Goal: Task Accomplishment & Management: Use online tool/utility

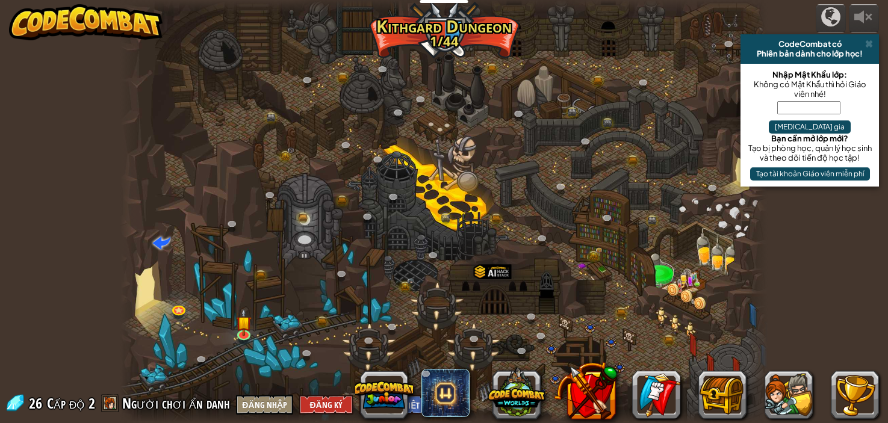
select select "vi"
click at [243, 324] on img at bounding box center [243, 316] width 16 height 36
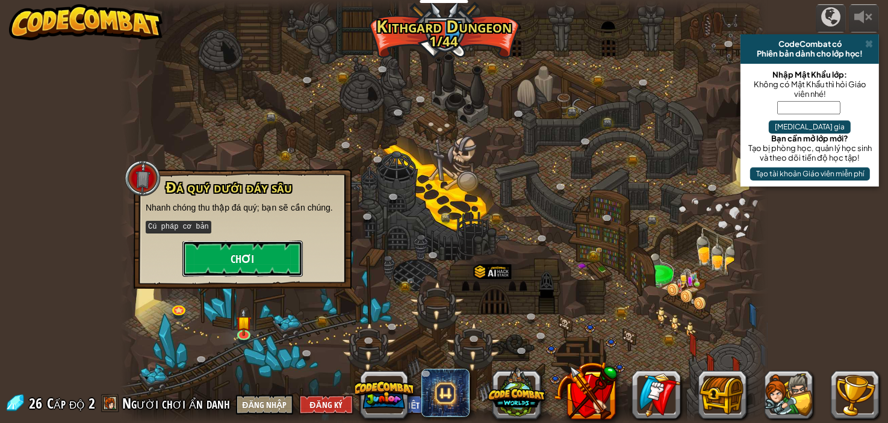
click at [258, 264] on button "Chơi" at bounding box center [242, 259] width 120 height 36
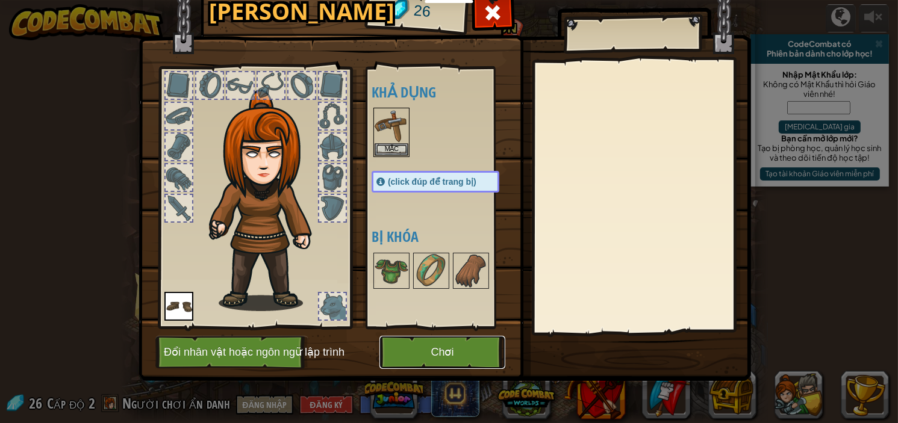
click at [458, 354] on button "Chơi" at bounding box center [442, 352] width 126 height 33
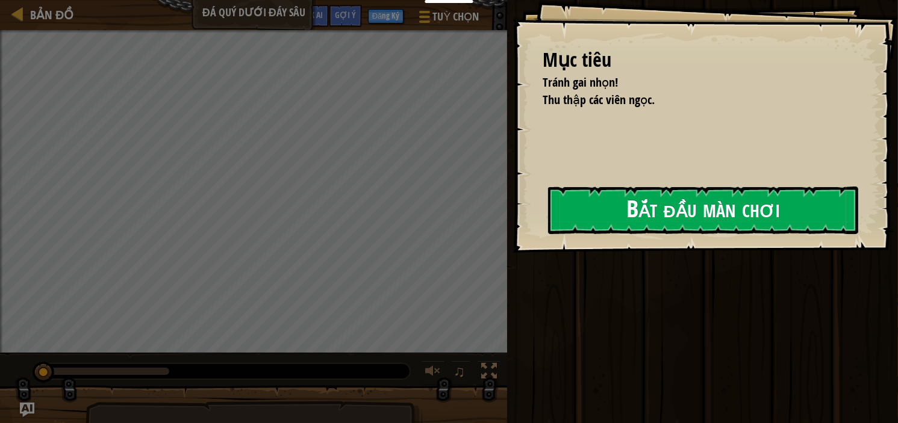
click at [606, 211] on button "Bắt đầu màn chơi" at bounding box center [703, 211] width 310 height 48
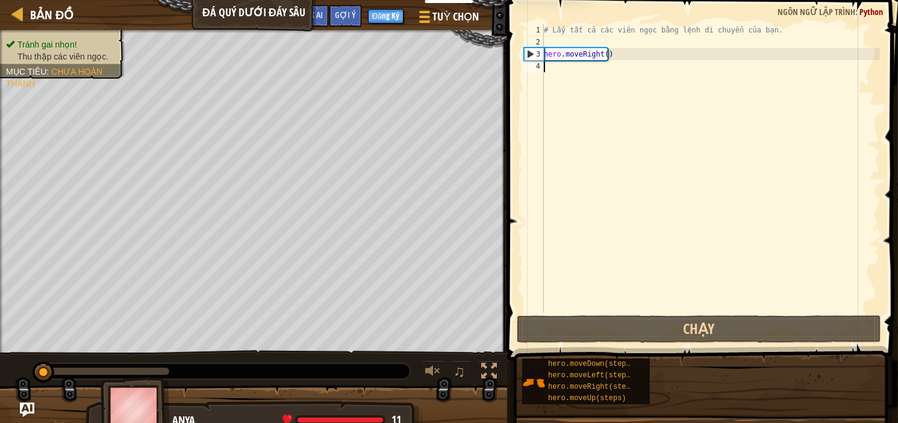
click at [592, 88] on div "# Lấy tất cả các viên ngọc bằng lệnh di chuyển của bạn. hero . moveRight ( )" at bounding box center [710, 180] width 338 height 313
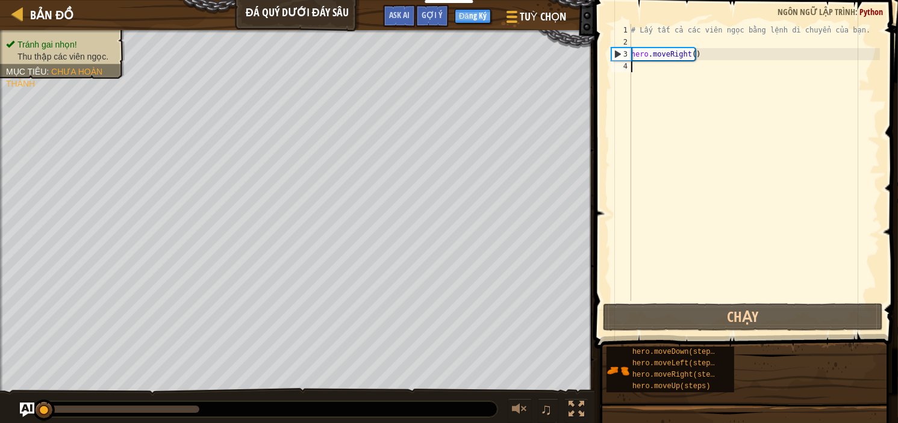
click at [650, 35] on div "# Lấy tất cả các viên ngọc bằng lệnh di chuyển của bạn. hero . moveRight ( )" at bounding box center [754, 174] width 251 height 301
type textarea "# Lấy tất cả các viên ngọc bằng lệnh di chuyển của bạn."
click at [650, 40] on div "# Lấy tất cả các viên ngọc bằng lệnh di chuyển của bạn. hero . moveRight ( )" at bounding box center [754, 174] width 251 height 301
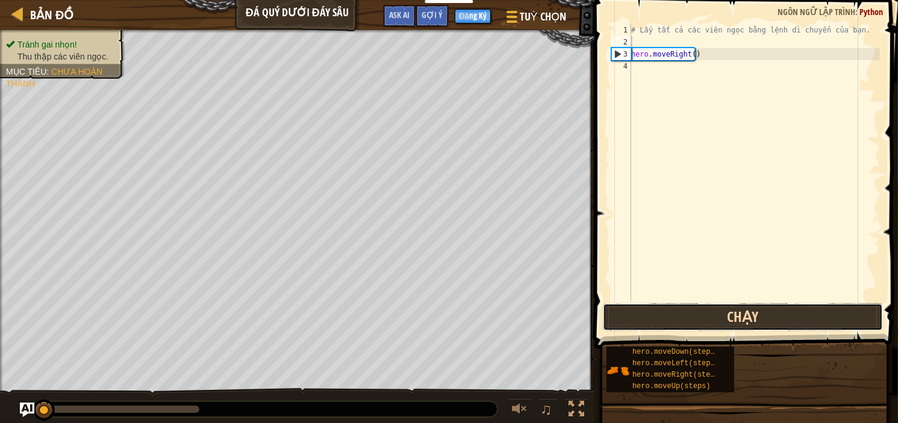
click at [719, 320] on button "Chạy" at bounding box center [743, 317] width 281 height 28
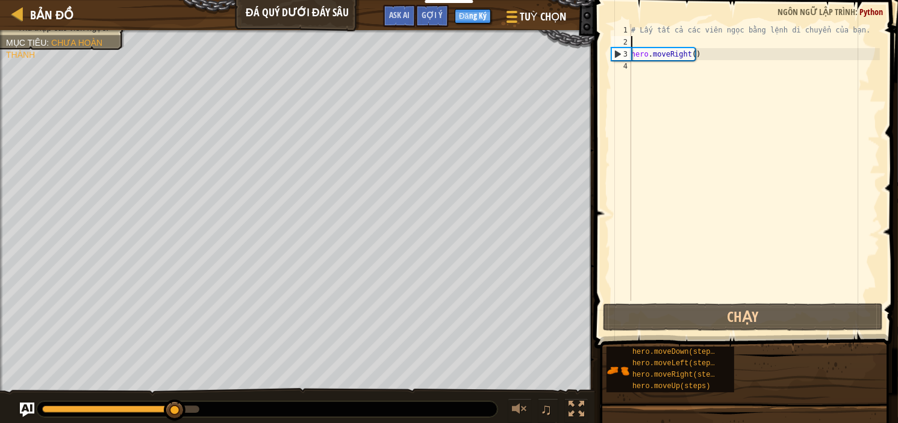
click at [652, 82] on div "# Lấy tất cả các viên ngọc bằng lệnh di chuyển của bạn. hero . moveRight ( )" at bounding box center [754, 174] width 251 height 301
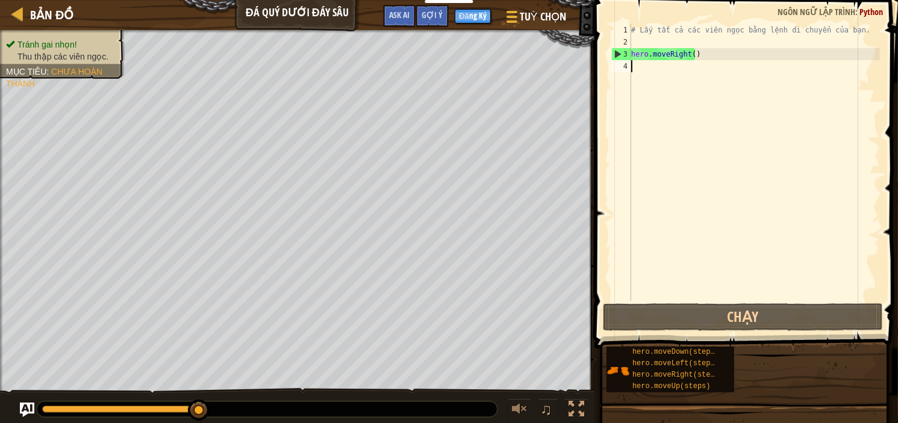
scroll to position [5, 0]
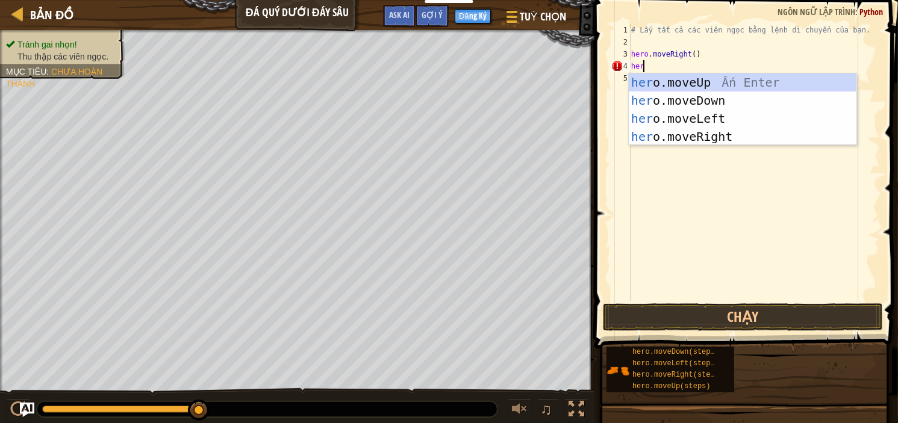
type textarea "hero"
click at [739, 76] on div "hero .moveUp Ấn Enter hero .moveDown Ấn Enter hero .moveLeft Ấn Enter hero .mov…" at bounding box center [743, 127] width 228 height 108
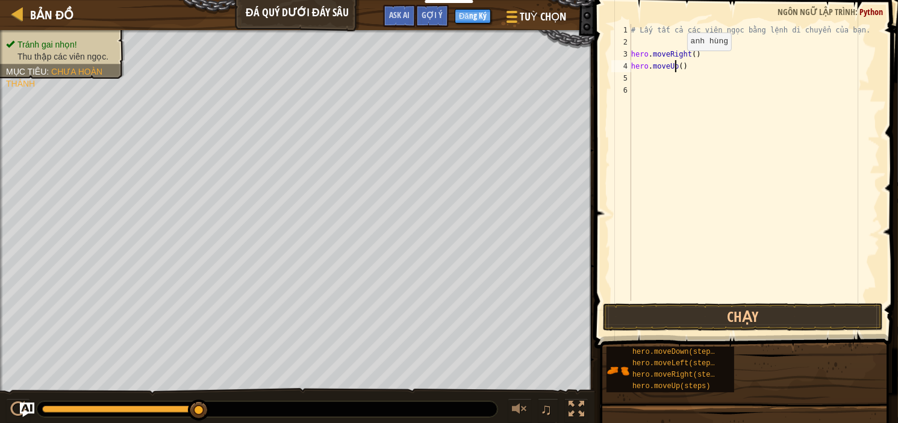
click at [676, 62] on div "# Lấy tất cả các viên ngọc bằng lệnh di chuyển của bạn. hero . moveRight ( ) he…" at bounding box center [754, 174] width 251 height 301
type textarea "hero.moveUp(3)"
click at [660, 81] on div "# Lấy tất cả các viên ngọc bằng lệnh di chuyển của bạn. hero . moveRight ( ) he…" at bounding box center [754, 174] width 251 height 301
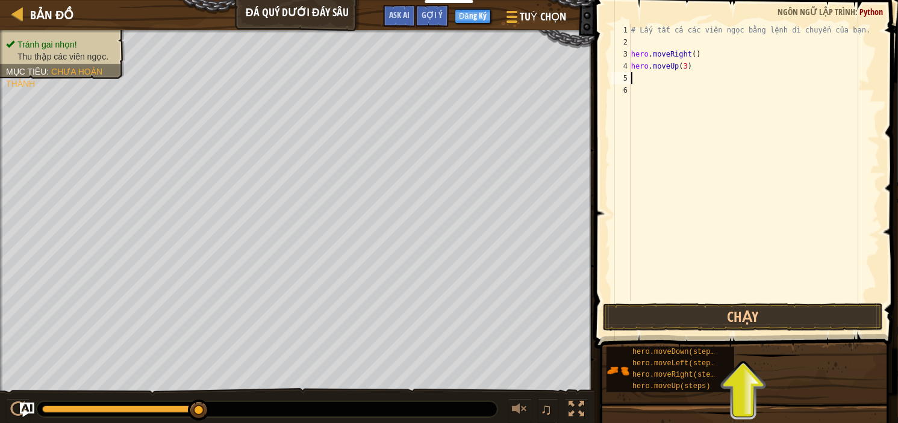
type textarea "h"
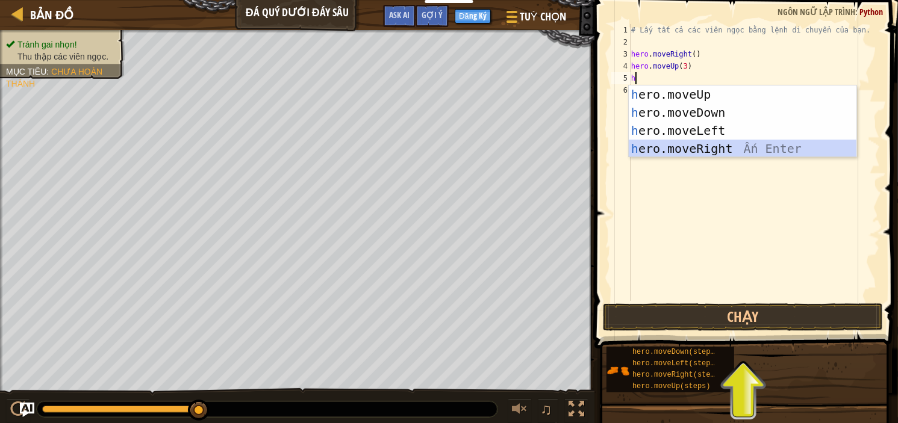
click at [751, 149] on div "h ero.moveUp Ấn Enter h ero.moveDown Ấn Enter h ero.moveLeft Ấn Enter h ero.mov…" at bounding box center [743, 139] width 228 height 108
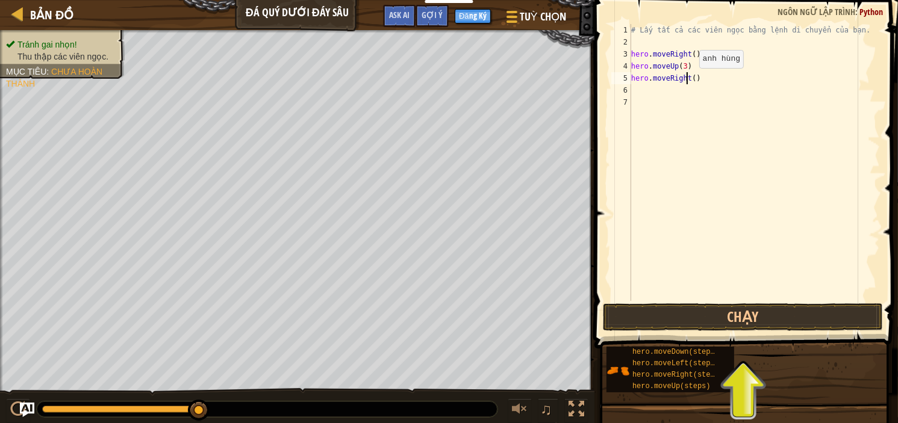
click at [689, 79] on div "# Lấy tất cả các viên ngọc bằng lệnh di chuyển của bạn. hero . moveRight ( ) he…" at bounding box center [754, 174] width 251 height 301
click at [689, 81] on div "# Lấy tất cả các viên ngọc bằng lệnh di chuyển của bạn. hero . moveRight ( ) he…" at bounding box center [754, 162] width 251 height 277
type textarea "hero.moveRight(4)"
click at [671, 96] on div "# Lấy tất cả các viên ngọc bằng lệnh di chuyển của bạn. hero . moveRight ( ) he…" at bounding box center [754, 174] width 251 height 301
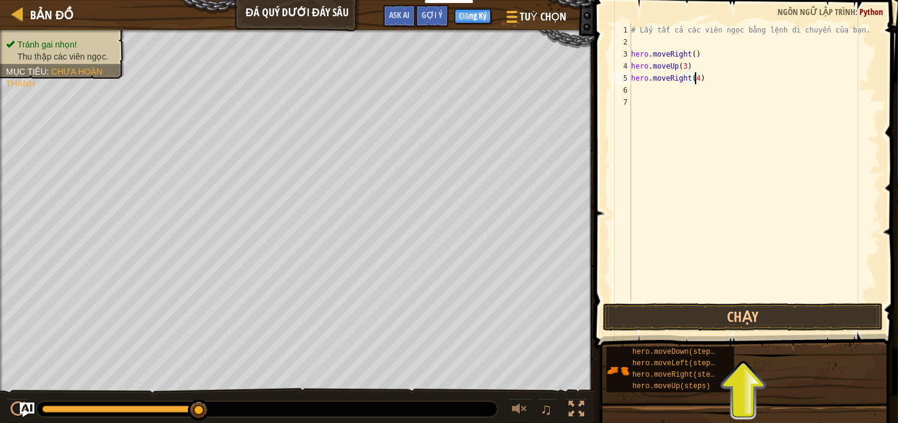
scroll to position [5, 0]
type textarea "h"
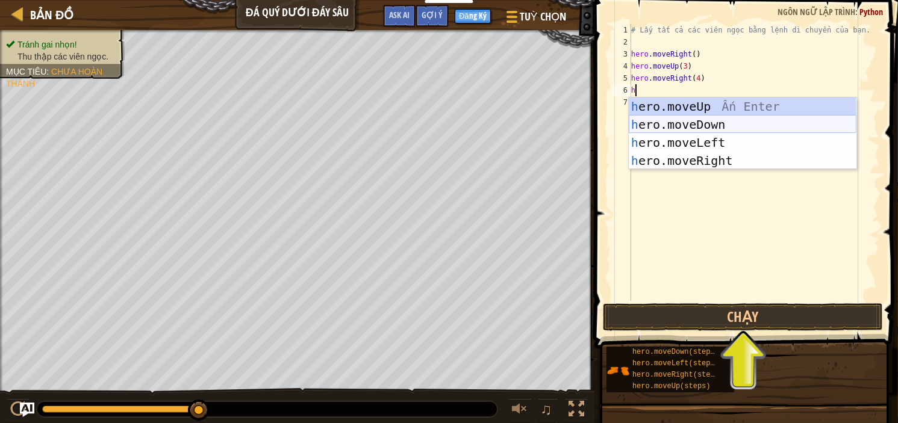
click at [693, 125] on div "h ero.moveUp Ấn Enter h ero.moveDown Ấn Enter h ero.moveLeft Ấn Enter h ero.mov…" at bounding box center [743, 152] width 228 height 108
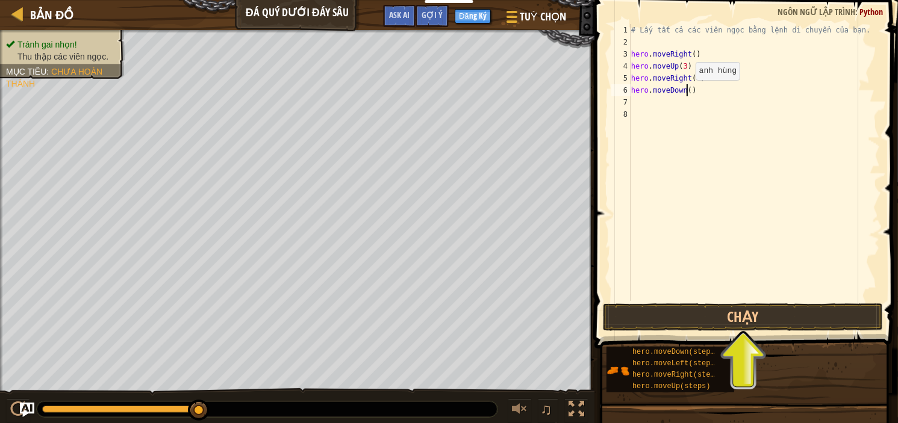
click at [685, 92] on div "# Lấy tất cả các viên ngọc bằng lệnh di chuyển của bạn. hero . moveRight ( ) he…" at bounding box center [754, 174] width 251 height 301
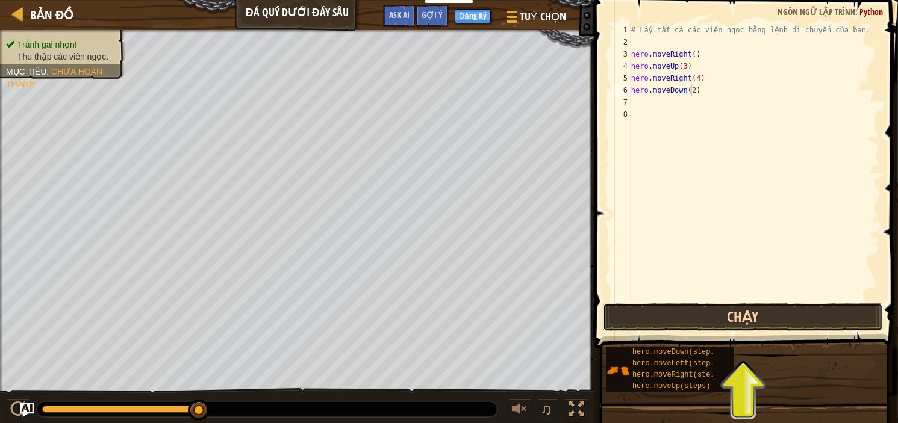
click at [715, 315] on button "Chạy" at bounding box center [743, 317] width 281 height 28
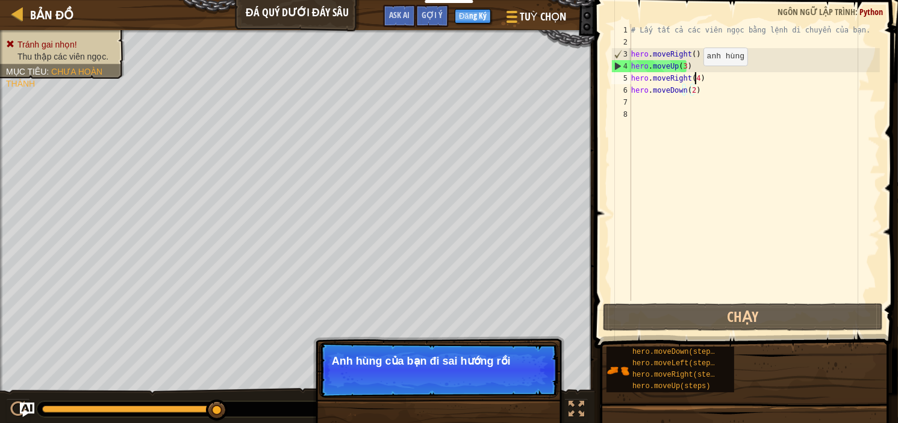
click at [693, 78] on div "# Lấy tất cả các viên ngọc bằng lệnh di chuyển của bạn. hero . moveRight ( ) he…" at bounding box center [754, 174] width 251 height 301
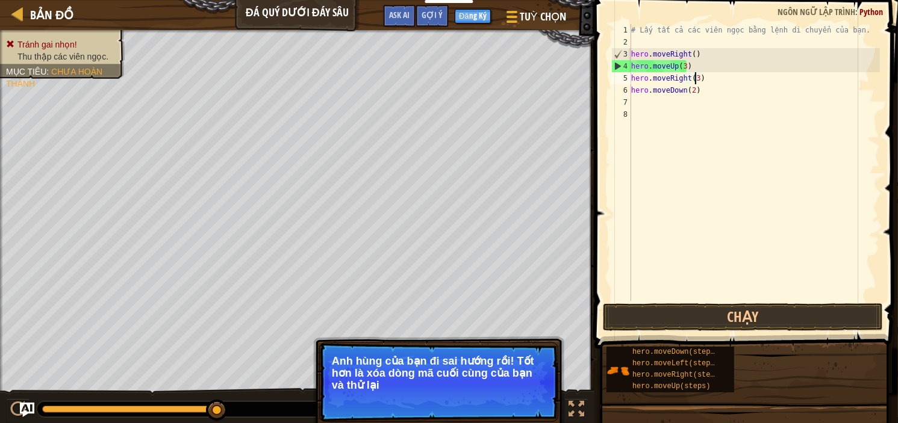
scroll to position [5, 5]
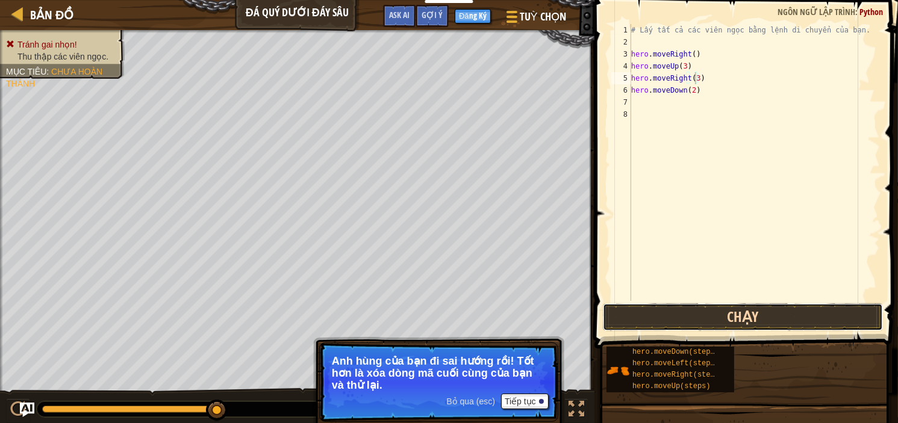
click at [716, 322] on button "Chạy" at bounding box center [743, 317] width 281 height 28
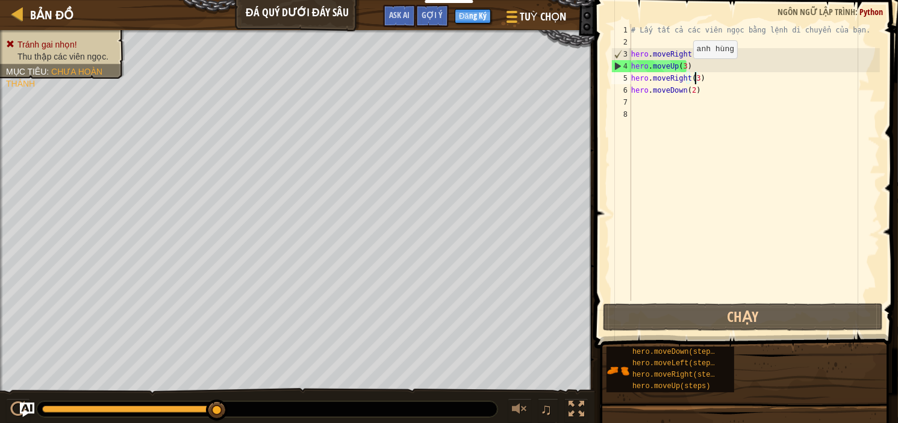
click at [683, 70] on div "# Lấy tất cả các viên ngọc bằng lệnh di chuyển của bạn. hero . moveRight ( ) he…" at bounding box center [754, 174] width 251 height 301
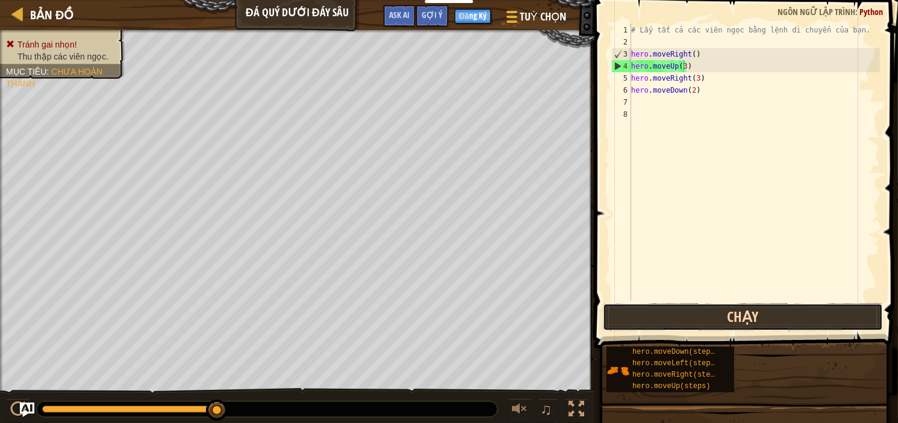
click at [794, 323] on button "Chạy" at bounding box center [743, 317] width 281 height 28
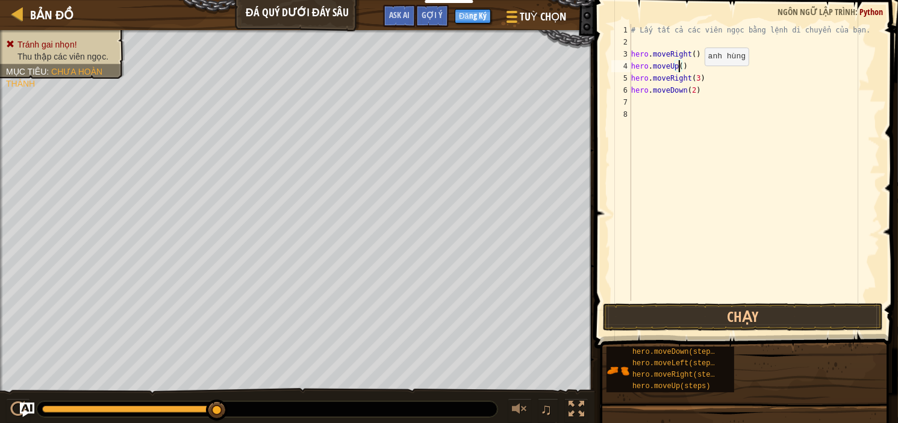
click at [694, 78] on div "# Lấy tất cả các viên ngọc bằng lệnh di chuyển của bạn. hero . moveRight ( ) he…" at bounding box center [754, 174] width 251 height 301
click at [688, 93] on div "# Lấy tất cả các viên ngọc bằng lệnh di chuyển của bạn. hero . moveRight ( ) he…" at bounding box center [754, 174] width 251 height 301
click at [689, 93] on div "# Lấy tất cả các viên ngọc bằng lệnh di chuyển của bạn. hero . moveRight ( ) he…" at bounding box center [754, 174] width 251 height 301
type textarea "hero.moveDown()"
click at [701, 310] on button "Chạy" at bounding box center [743, 317] width 281 height 28
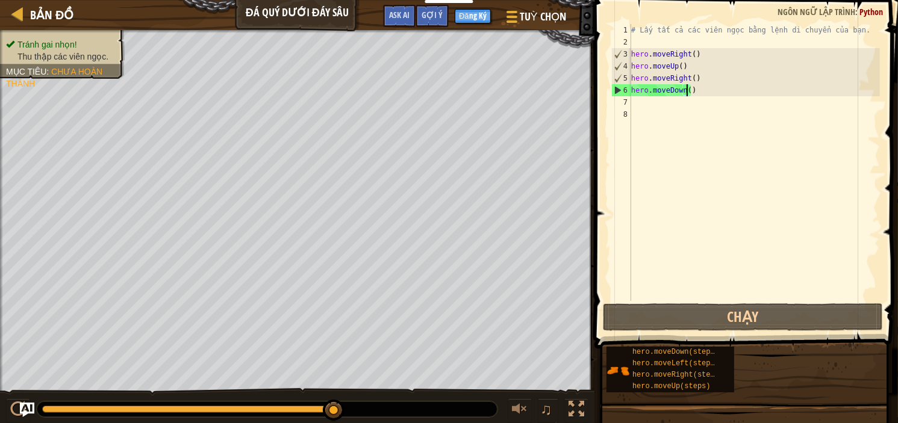
click at [680, 113] on div "# Lấy tất cả các viên ngọc bằng lệnh di chuyển của bạn. hero . moveRight ( ) he…" at bounding box center [754, 174] width 251 height 301
click at [671, 104] on div "# Lấy tất cả các viên ngọc bằng lệnh di chuyển của bạn. hero . moveRight ( ) he…" at bounding box center [754, 174] width 251 height 301
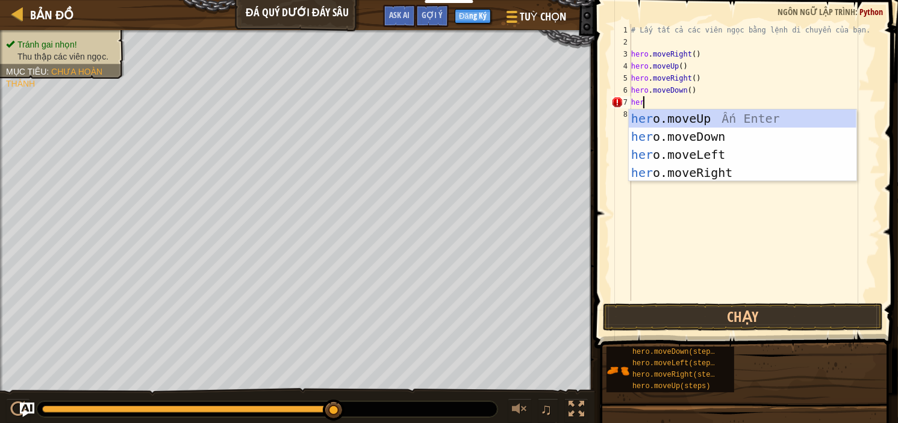
type textarea "hero"
click at [710, 158] on div "hero .moveUp Ấn Enter hero .moveDown Ấn Enter hero .moveLeft Ấn Enter hero .mov…" at bounding box center [743, 164] width 228 height 108
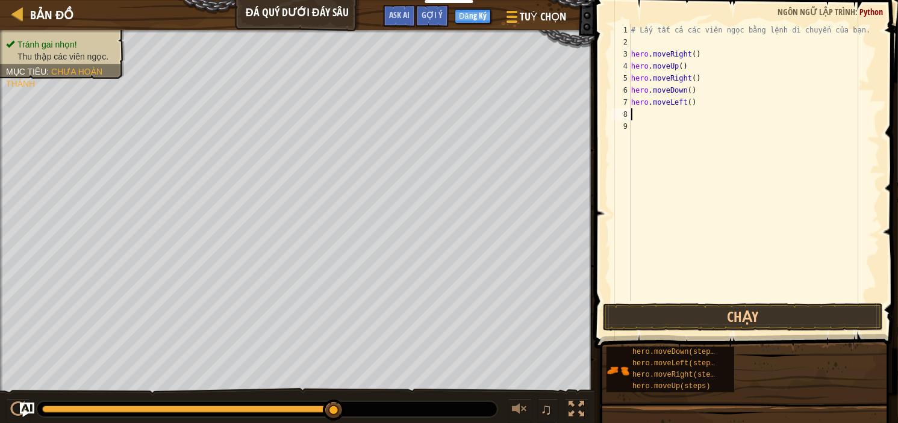
click at [645, 115] on div "# Lấy tất cả các viên ngọc bằng lệnh di chuyển của bạn. hero . moveRight ( ) he…" at bounding box center [754, 174] width 251 height 301
type textarea "h"
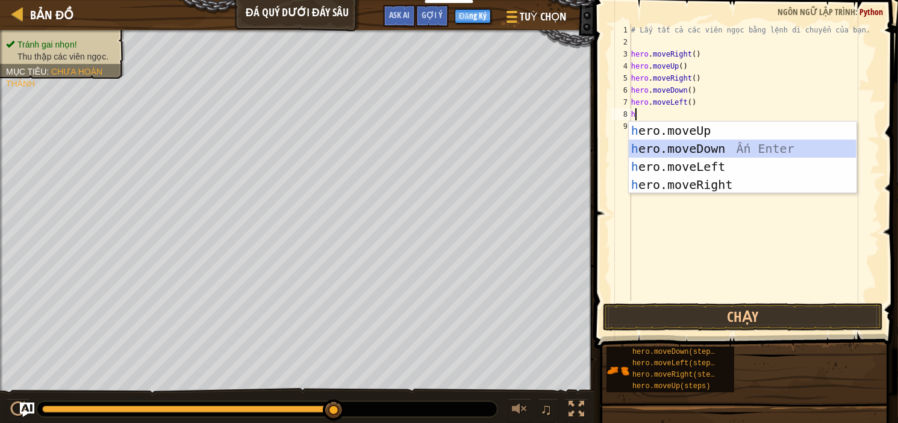
click at [685, 151] on div "h ero.moveUp Ấn Enter h ero.moveDown Ấn Enter h ero.moveLeft Ấn Enter h ero.mov…" at bounding box center [743, 176] width 228 height 108
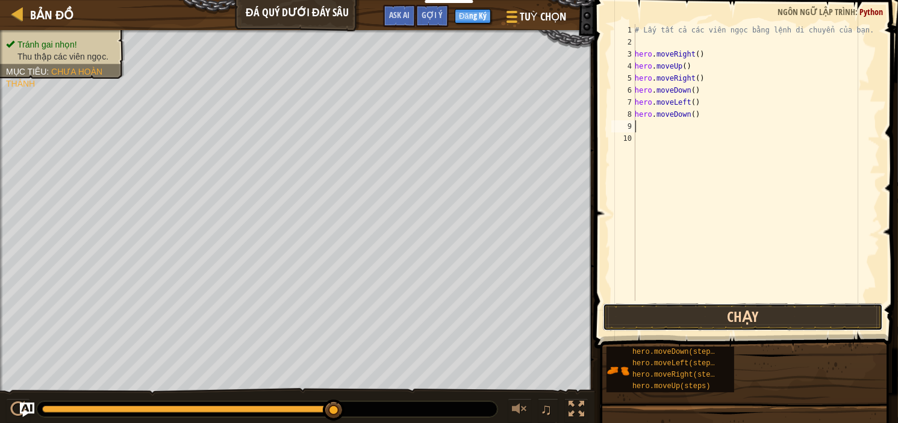
click at [691, 321] on button "Chạy" at bounding box center [743, 317] width 281 height 28
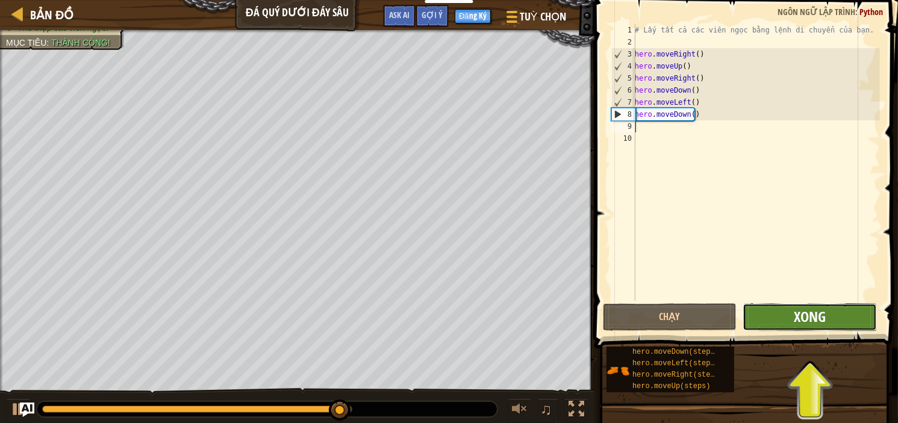
click at [799, 323] on span "Xong" at bounding box center [809, 316] width 32 height 19
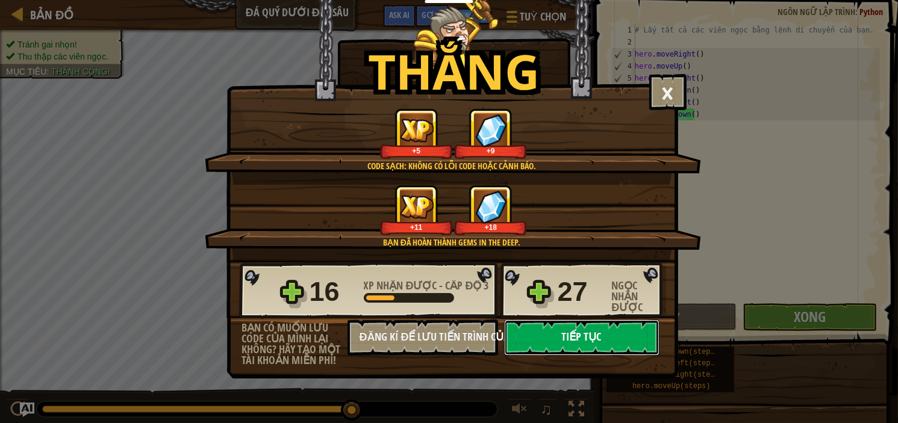
click at [588, 343] on button "Tiếp tục" at bounding box center [581, 338] width 155 height 36
select select "vi"
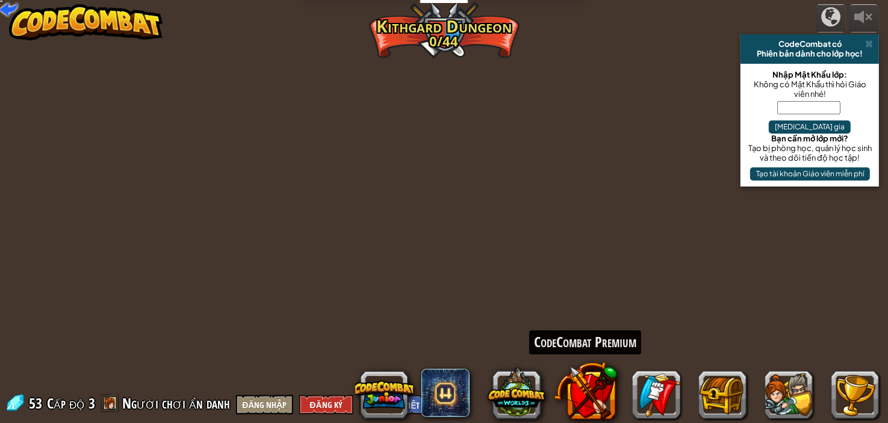
select select "vi"
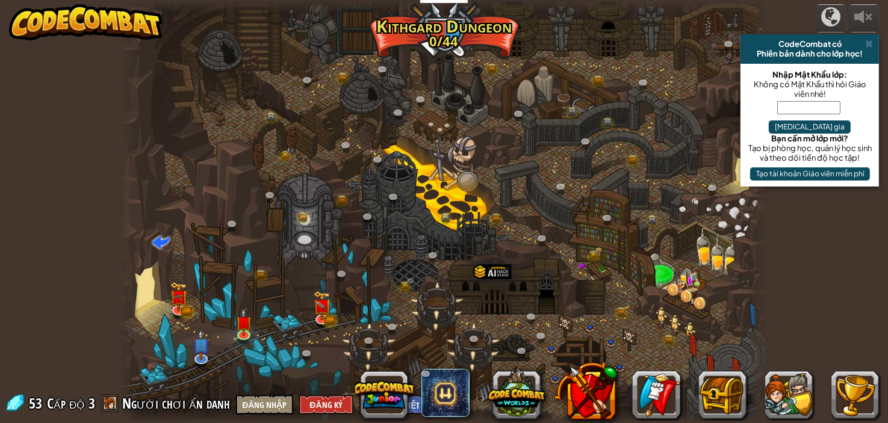
select select "vi"
